Goal: Task Accomplishment & Management: Use online tool/utility

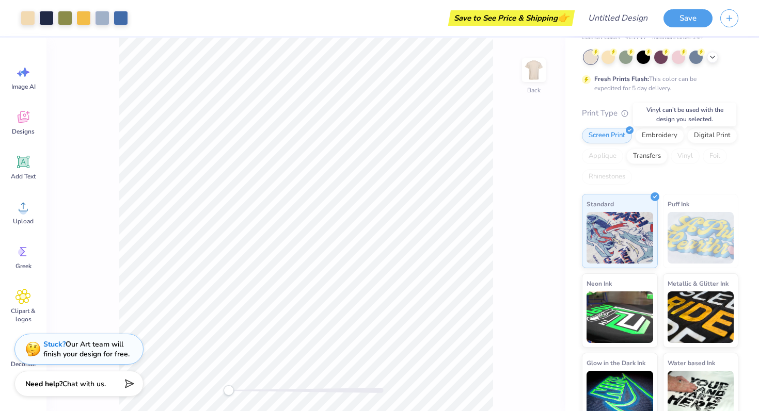
scroll to position [63, 0]
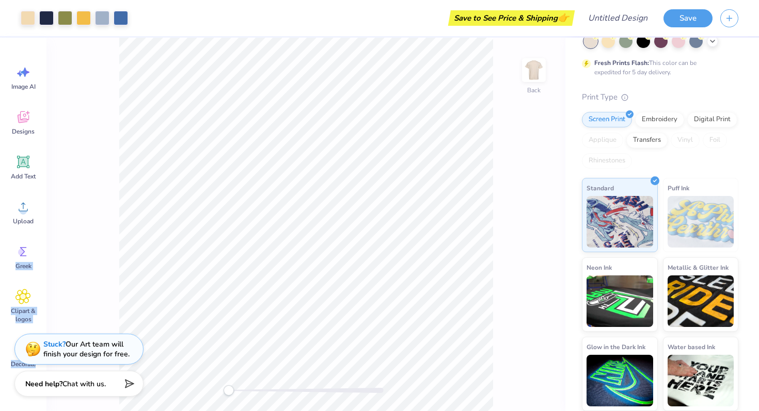
click at [133, 241] on div "Art colors Save to See Price & Shipping 👉 Design Title Save Image AI Designs Ad…" at bounding box center [379, 205] width 759 height 411
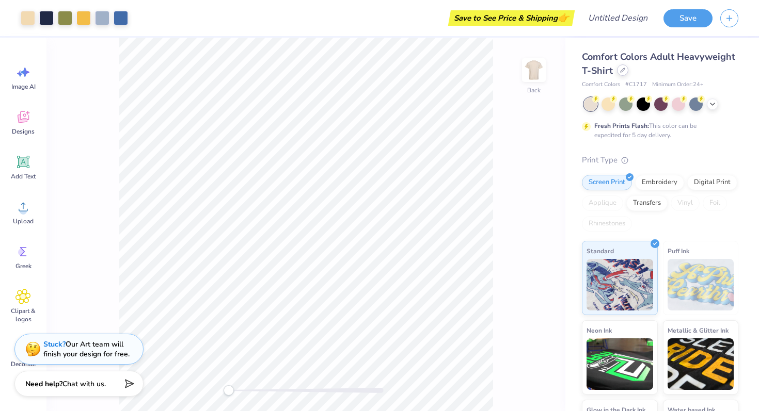
click at [619, 69] on div at bounding box center [622, 70] width 11 height 11
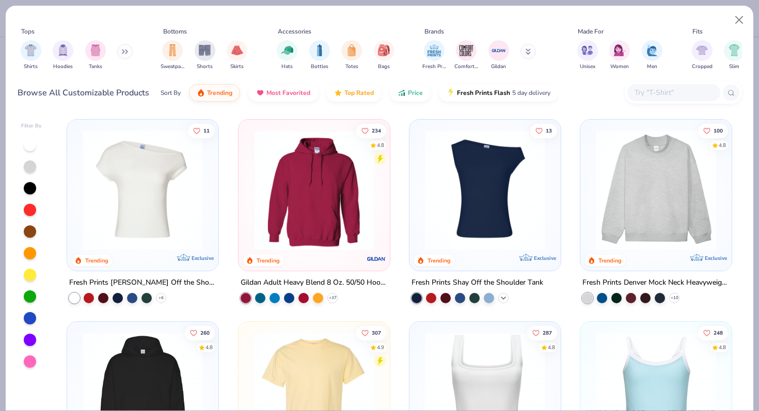
click at [504, 299] on icon at bounding box center [503, 298] width 8 height 8
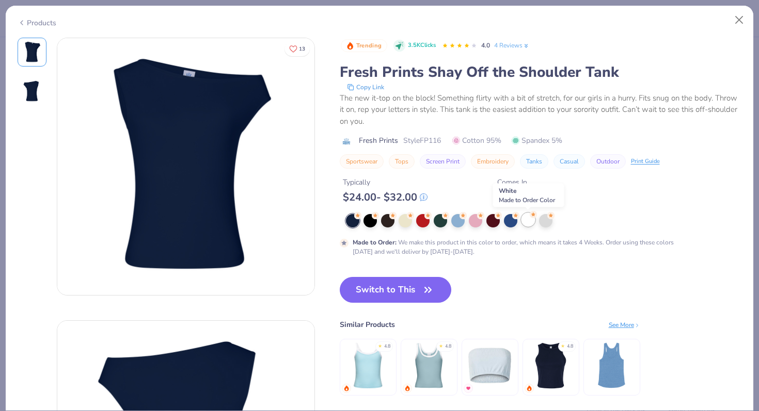
click at [524, 222] on div at bounding box center [527, 219] width 13 height 13
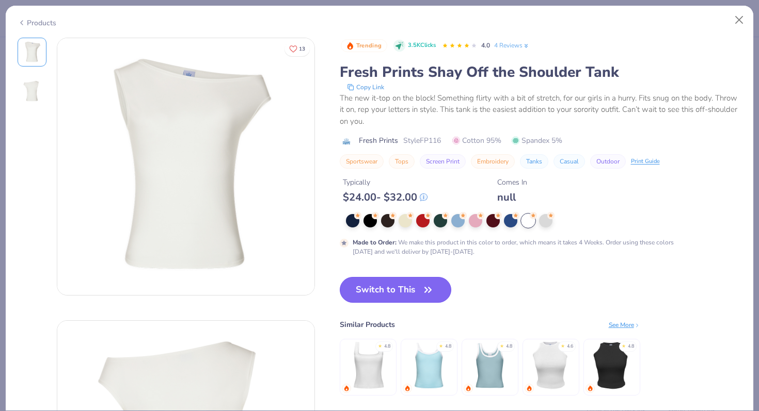
click at [444, 296] on button "Switch to This" at bounding box center [396, 290] width 112 height 26
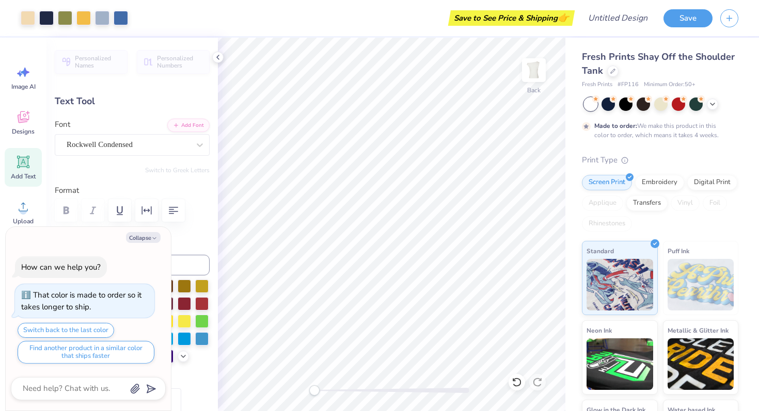
type textarea "x"
type input "0.87"
type input "12.13"
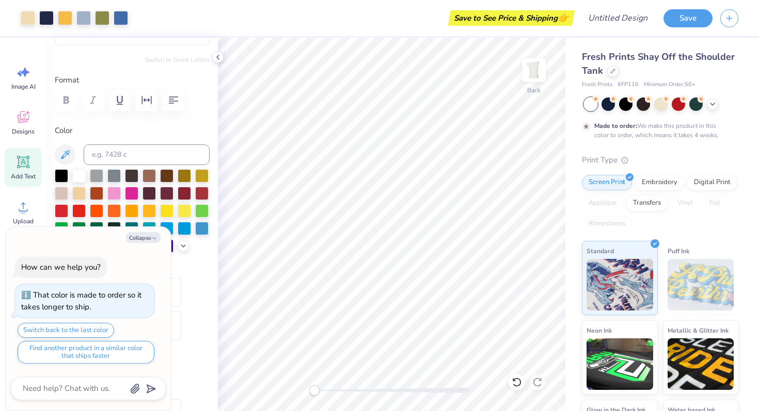
scroll to position [114, 0]
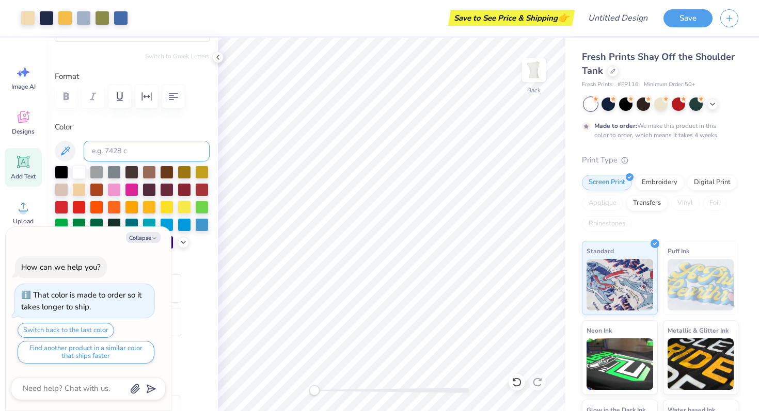
type textarea "x"
type input "8.43"
type input "1.38"
type input "2.49"
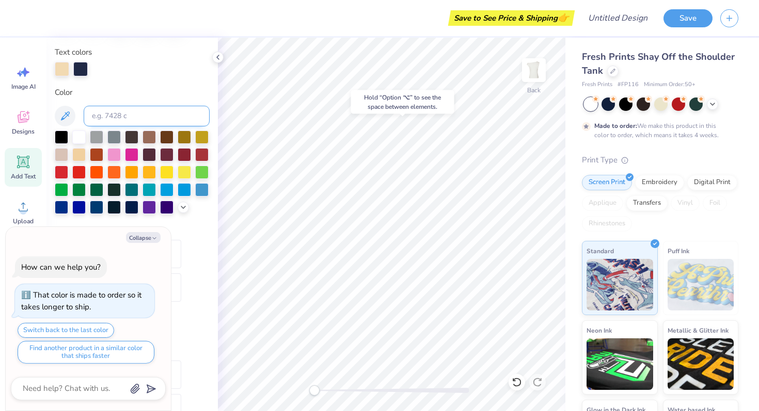
scroll to position [198, 0]
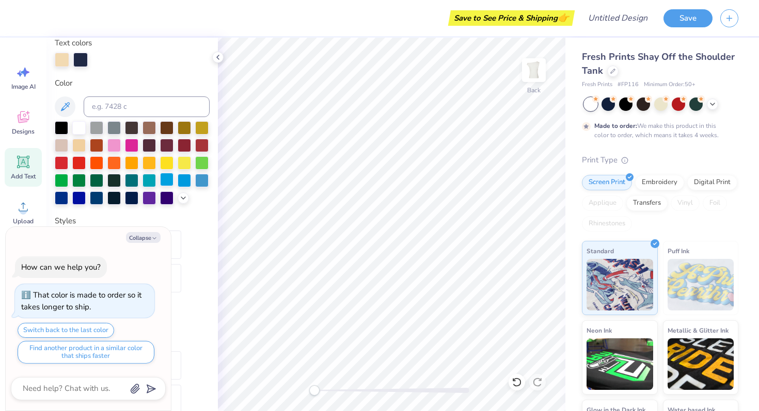
click at [166, 179] on div at bounding box center [166, 179] width 13 height 13
type textarea "x"
type input "4.53"
type input "1.43"
type input "4.13"
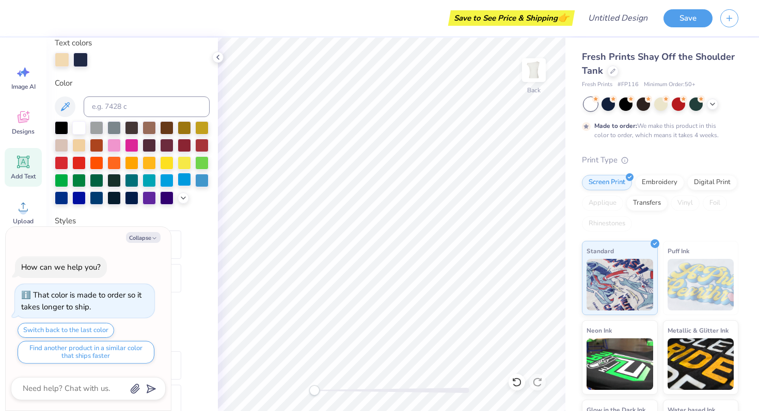
click at [184, 180] on div at bounding box center [184, 179] width 13 height 13
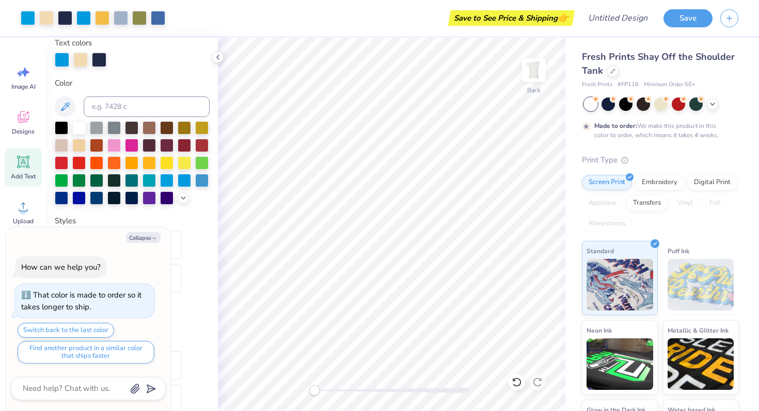
scroll to position [63, 0]
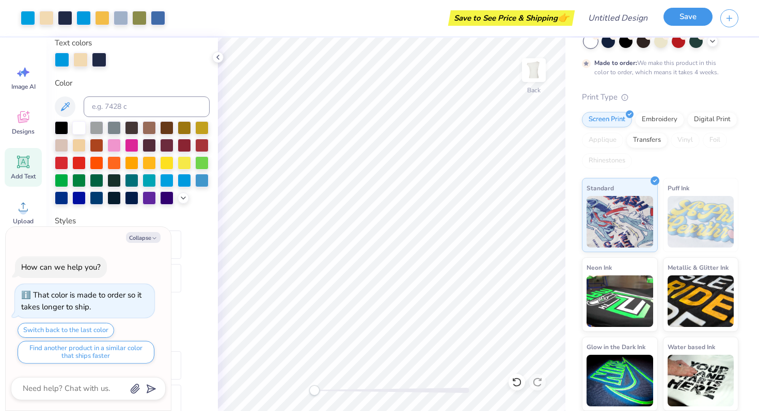
click at [684, 19] on button "Save" at bounding box center [687, 17] width 49 height 18
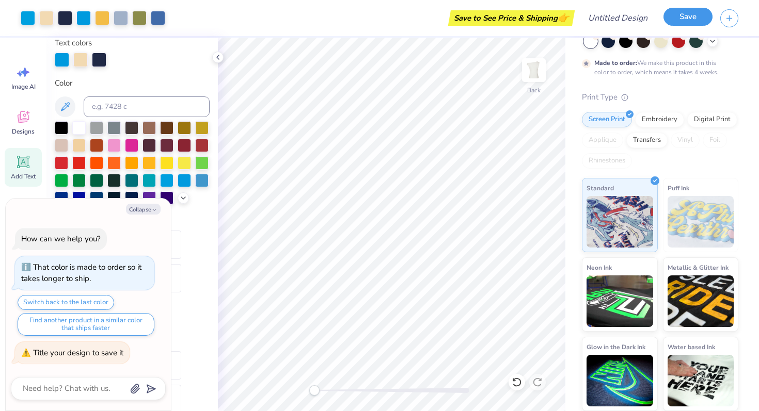
click at [694, 18] on button "Save" at bounding box center [687, 17] width 49 height 18
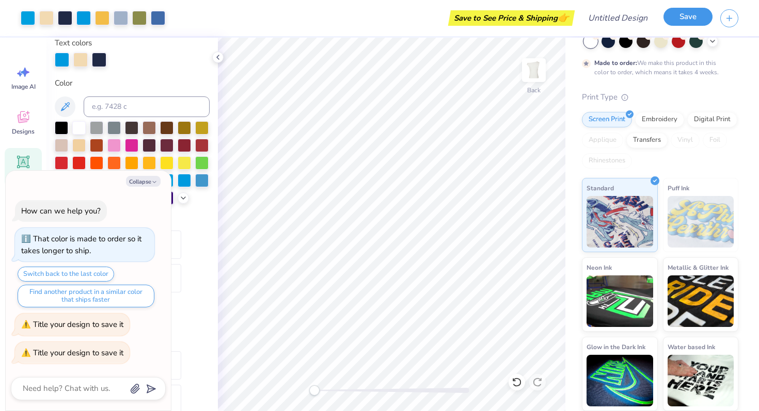
click at [694, 18] on button "Save" at bounding box center [687, 17] width 49 height 18
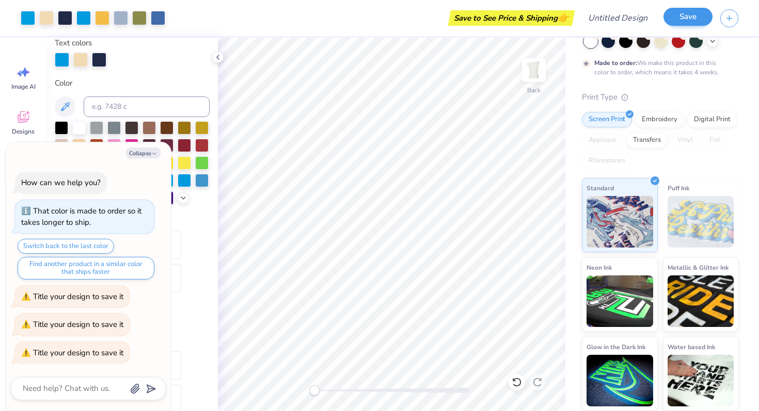
click at [694, 18] on button "Save" at bounding box center [687, 17] width 49 height 18
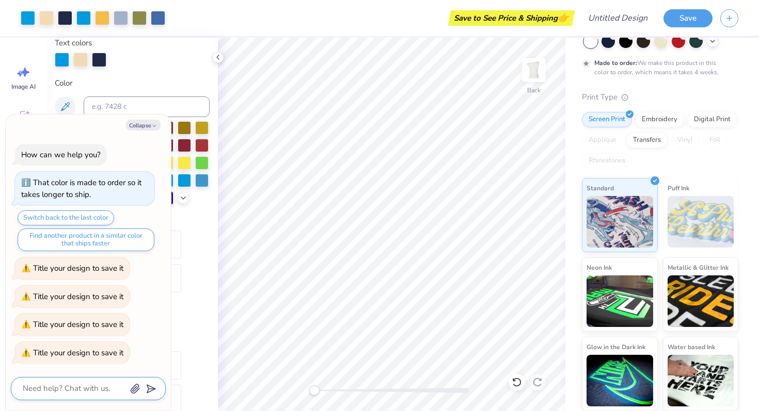
scroll to position [0, 0]
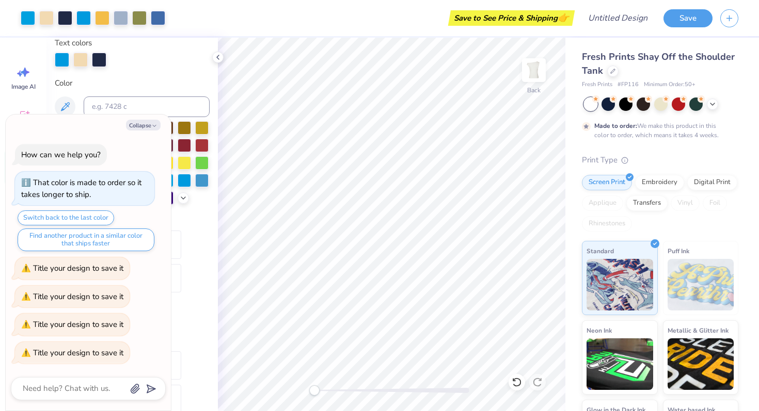
click at [626, 58] on span "Fresh Prints Shay Off the Shoulder Tank" at bounding box center [658, 64] width 153 height 26
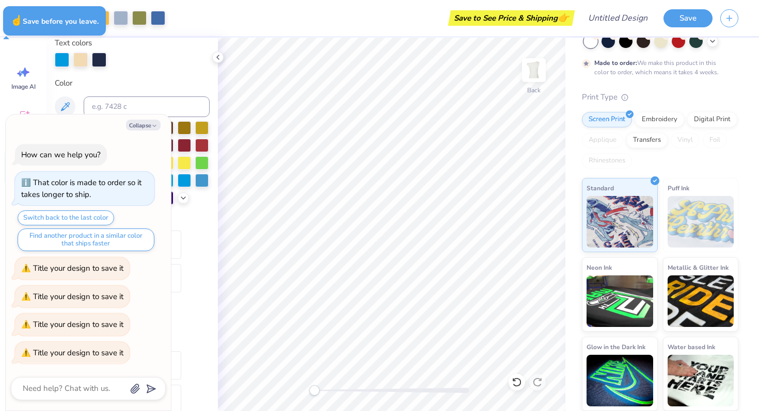
type textarea "x"
